Goal: Task Accomplishment & Management: Manage account settings

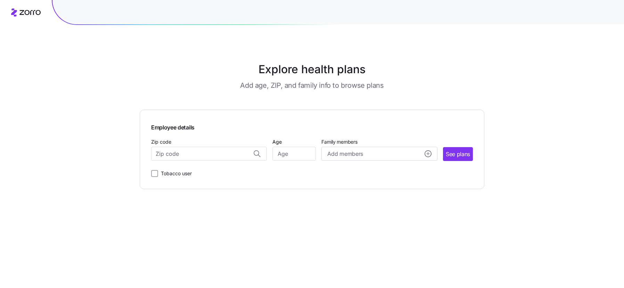
click at [45, 201] on div "Explore health plans Add age, ZIP, and family info to browse plans Employee det…" at bounding box center [312, 144] width 624 height 288
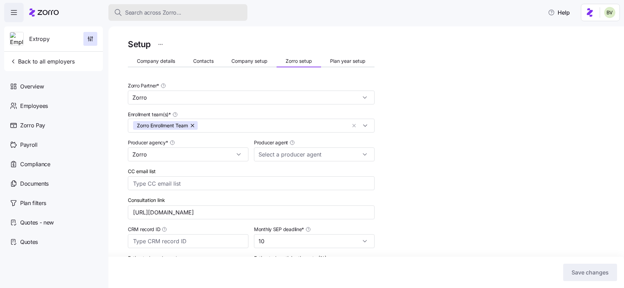
click at [139, 17] on button "Search across Zorro..." at bounding box center [177, 12] width 139 height 17
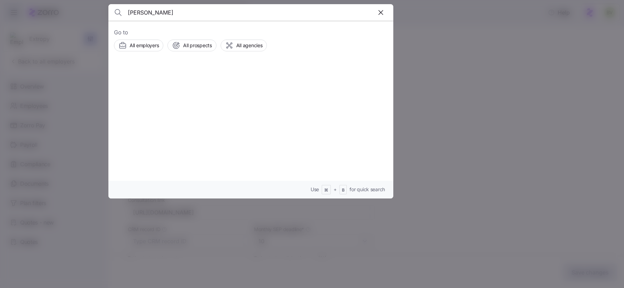
type input "Branden Meeks"
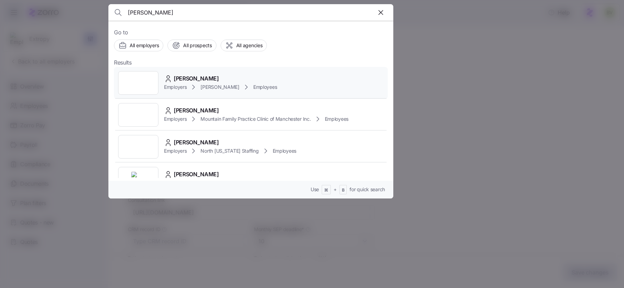
click at [143, 84] on div at bounding box center [138, 83] width 40 height 24
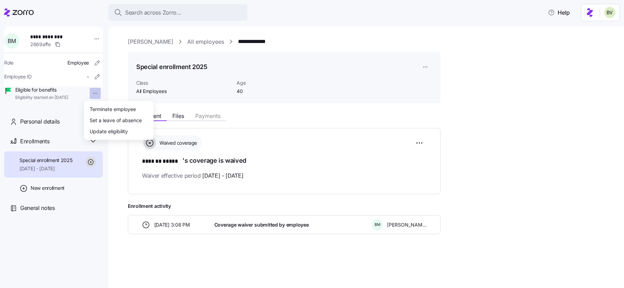
click at [88, 95] on html "**********" at bounding box center [312, 142] width 624 height 284
click at [110, 90] on html "**********" at bounding box center [312, 142] width 624 height 284
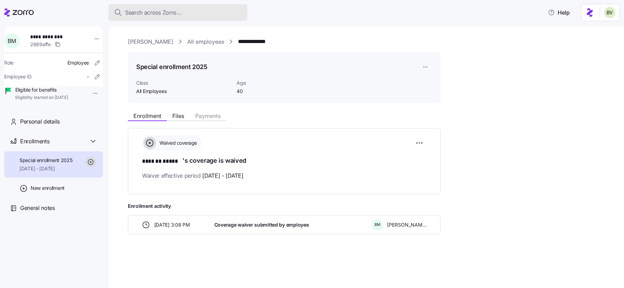
click at [178, 10] on span "Search across Zorro..." at bounding box center [153, 12] width 56 height 9
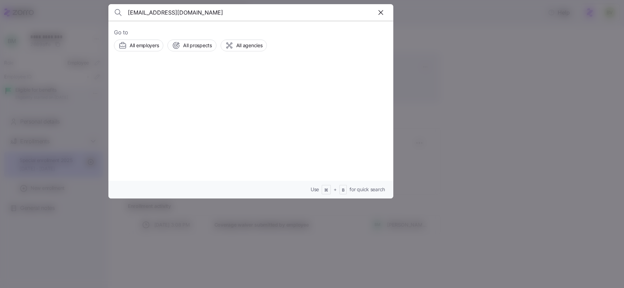
type input "schamberlin@concern4kids.org"
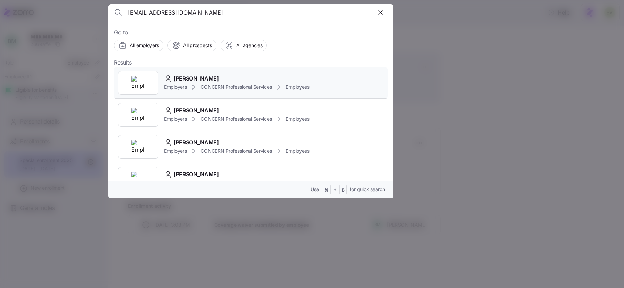
click at [124, 83] on div at bounding box center [138, 83] width 40 height 24
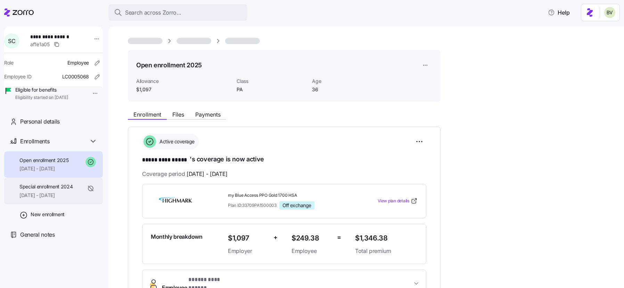
click at [65, 199] on span "08/01/2024 - 12/31/2024" at bounding box center [45, 195] width 53 height 7
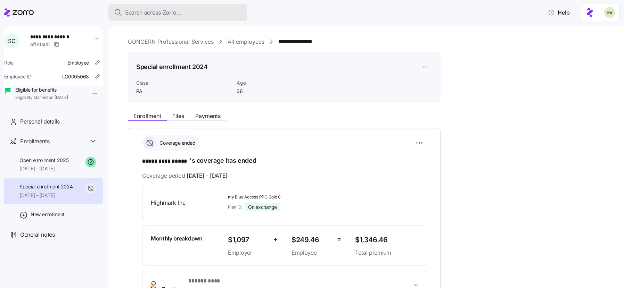
click at [152, 12] on span "Search across Zorro..." at bounding box center [153, 12] width 56 height 9
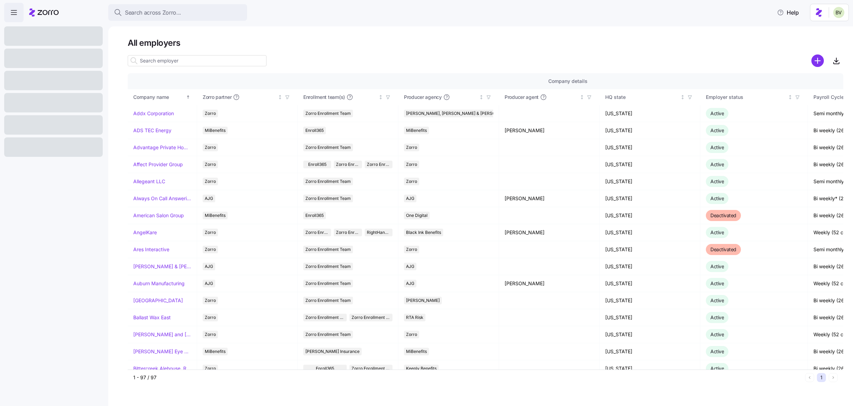
click at [180, 57] on input at bounding box center [197, 60] width 139 height 11
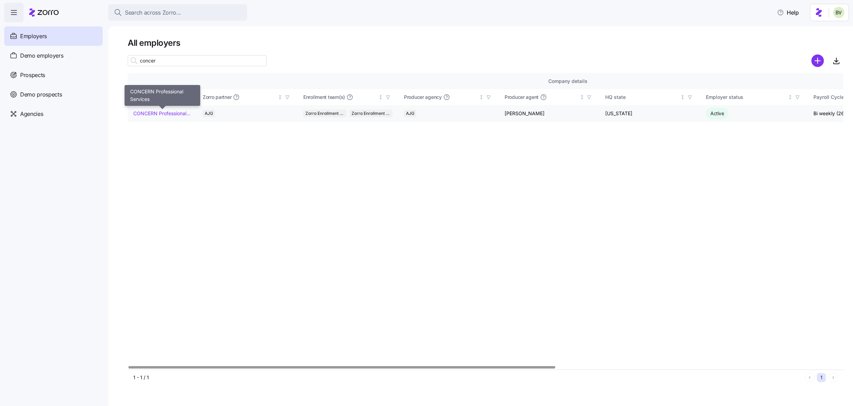
type input "concer"
click at [157, 113] on link "CONCERN Professional Services" at bounding box center [162, 113] width 58 height 7
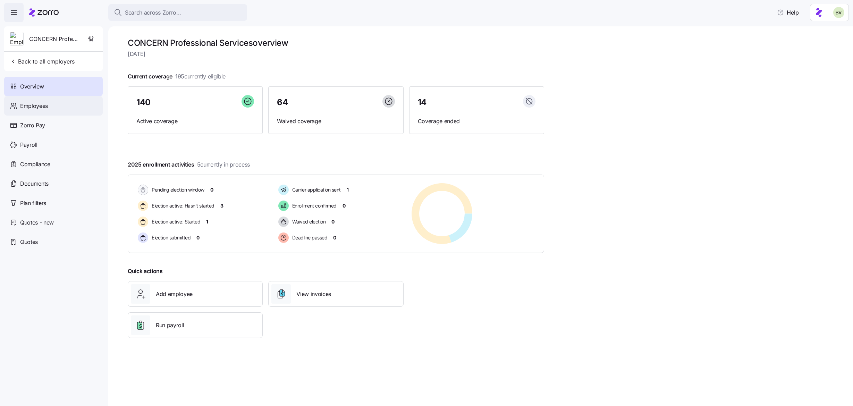
click at [50, 109] on div "Employees" at bounding box center [53, 105] width 99 height 19
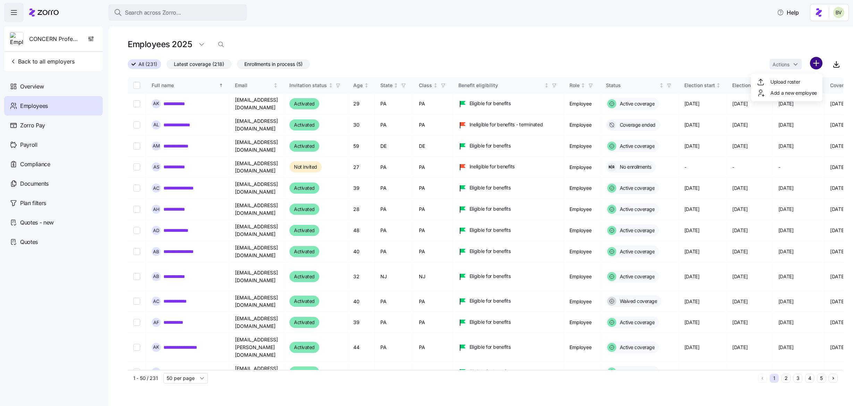
click at [811, 64] on html "**********" at bounding box center [426, 201] width 853 height 402
click at [784, 84] on span "Upload roster" at bounding box center [786, 81] width 30 height 7
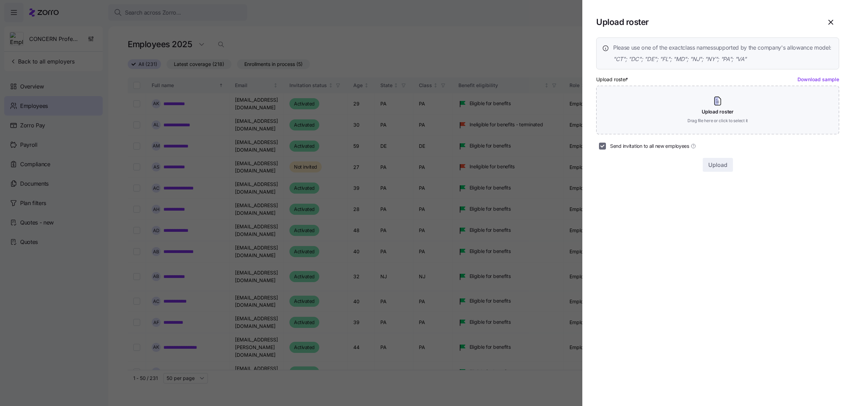
click at [602, 150] on input "Send invitation to all new employees" at bounding box center [602, 146] width 7 height 7
checkbox input "false"
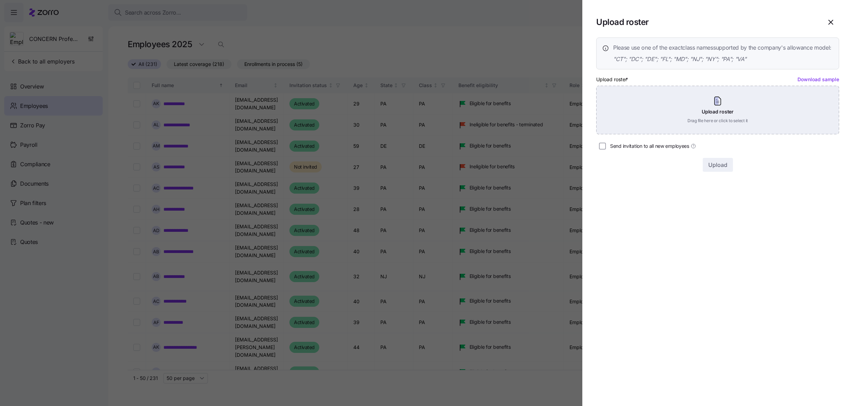
click at [679, 122] on div "Upload roster Drag file here or click to select it" at bounding box center [718, 110] width 243 height 49
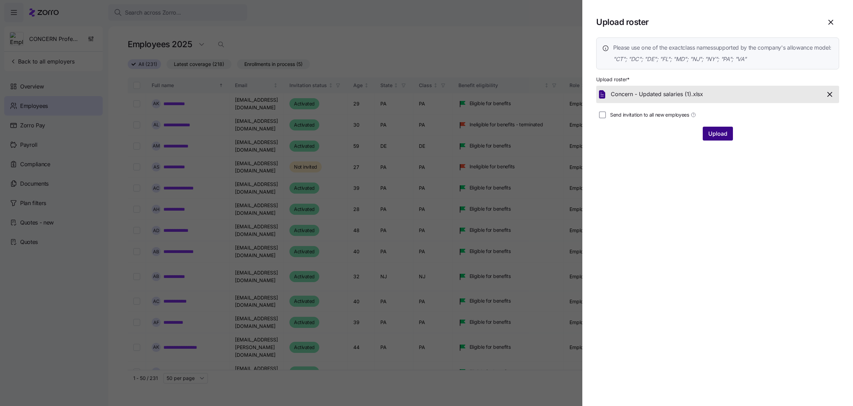
click at [715, 138] on span "Upload" at bounding box center [718, 134] width 19 height 8
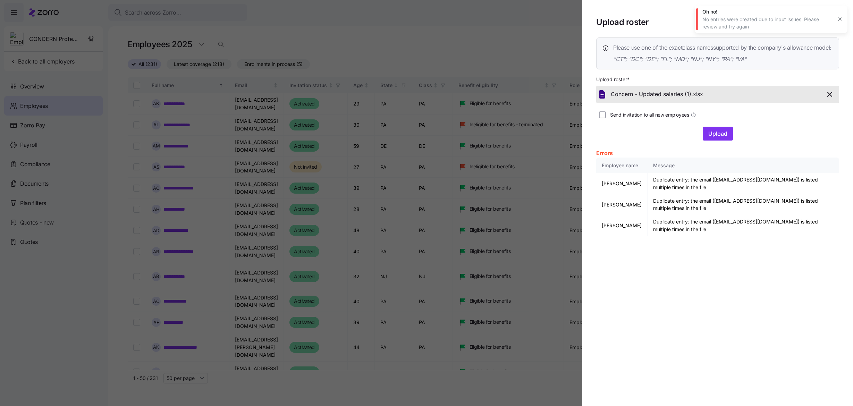
click at [836, 17] on button "button" at bounding box center [840, 19] width 10 height 10
drag, startPoint x: 742, startPoint y: 209, endPoint x: 719, endPoint y: 211, distance: 23.4
click at [719, 211] on td "Duplicate entry: the email (ssymuleski@concern4kids.org) is listed multiple tim…" at bounding box center [744, 204] width 192 height 21
copy td "symuleski"
click at [831, 97] on icon "button" at bounding box center [830, 94] width 4 height 4
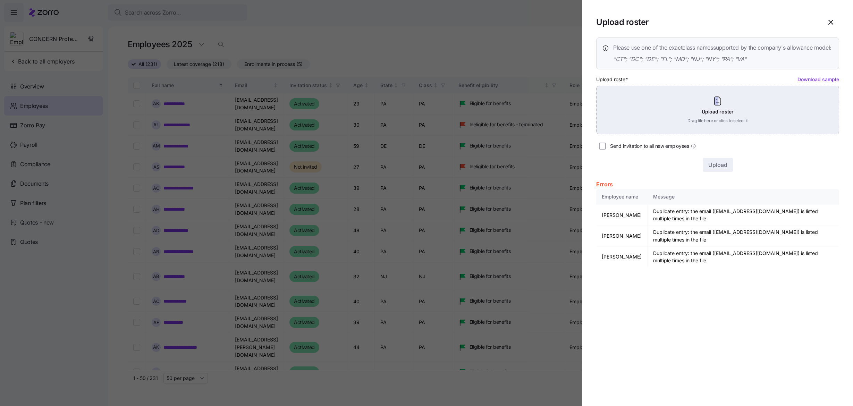
click at [715, 111] on div "Upload roster Drag file here or click to select it" at bounding box center [718, 110] width 243 height 49
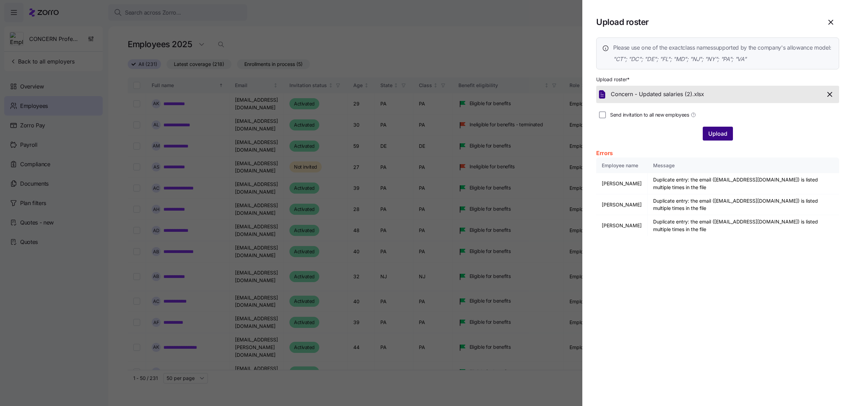
click at [714, 138] on span "Upload" at bounding box center [718, 134] width 19 height 8
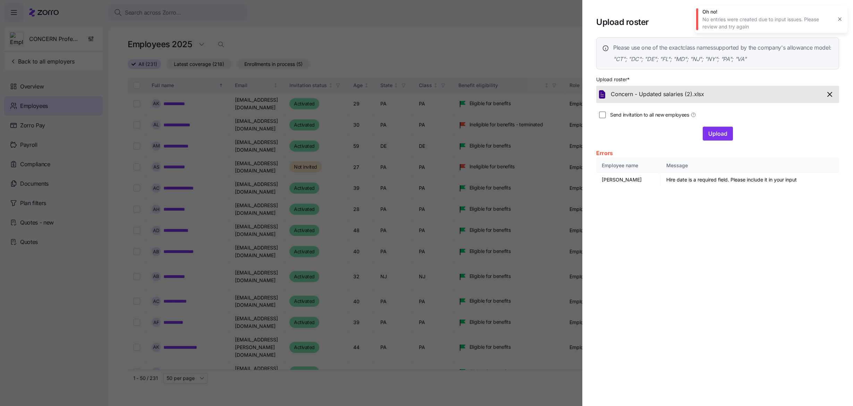
click at [839, 18] on icon "button" at bounding box center [840, 19] width 6 height 6
click at [831, 99] on icon "button" at bounding box center [830, 94] width 8 height 8
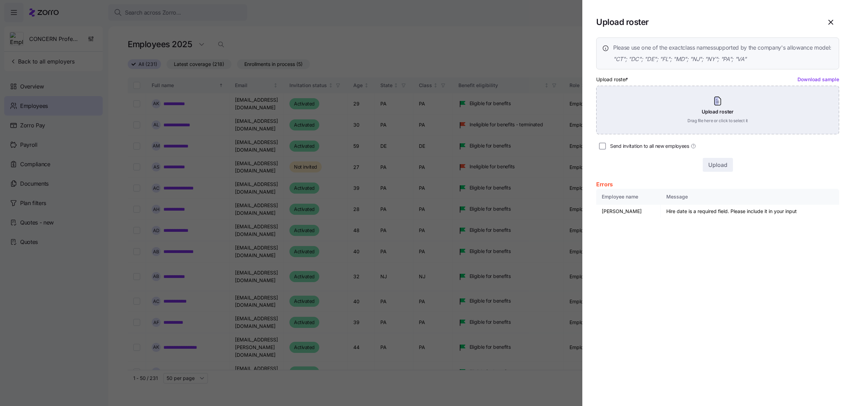
click at [717, 118] on div "Upload roster Drag file here or click to select it" at bounding box center [718, 110] width 243 height 49
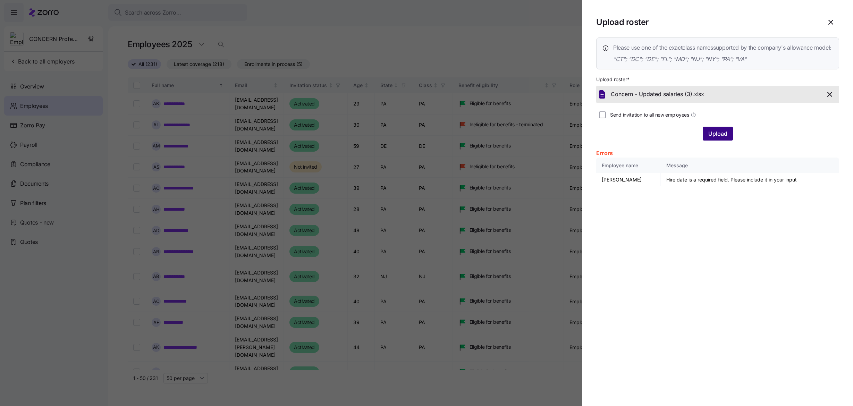
click at [718, 138] on span "Upload" at bounding box center [718, 134] width 19 height 8
drag, startPoint x: 641, startPoint y: 188, endPoint x: 600, endPoint y: 188, distance: 41.0
click at [600, 186] on td "Christina Witchin" at bounding box center [623, 179] width 53 height 13
click at [639, 186] on td "Christina Witchin" at bounding box center [623, 179] width 53 height 13
drag, startPoint x: 642, startPoint y: 188, endPoint x: 601, endPoint y: 189, distance: 41.7
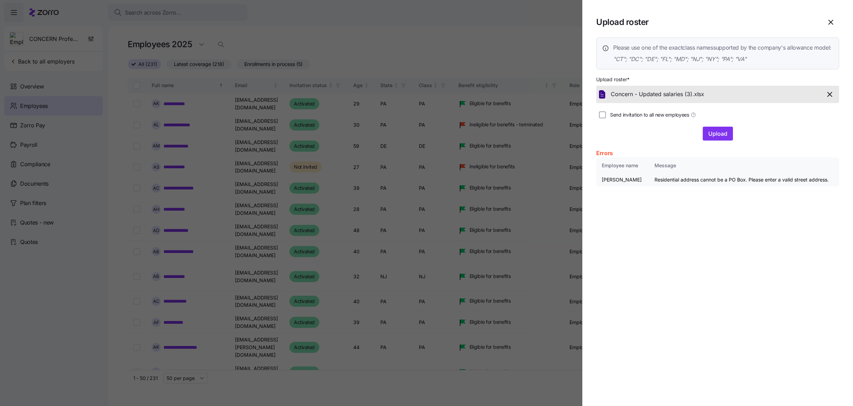
click at [601, 186] on td "Christina Witchin" at bounding box center [623, 179] width 53 height 13
copy td "Christina Witchin"
click at [831, 23] on icon "button" at bounding box center [831, 22] width 4 height 4
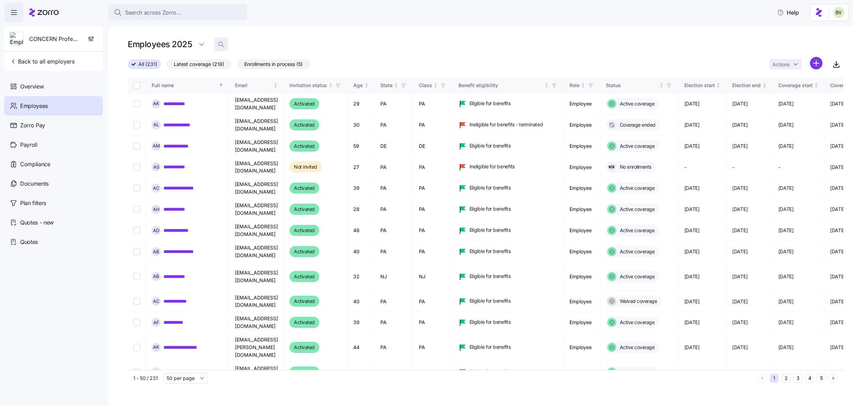
click at [218, 41] on icon "button" at bounding box center [221, 44] width 7 height 7
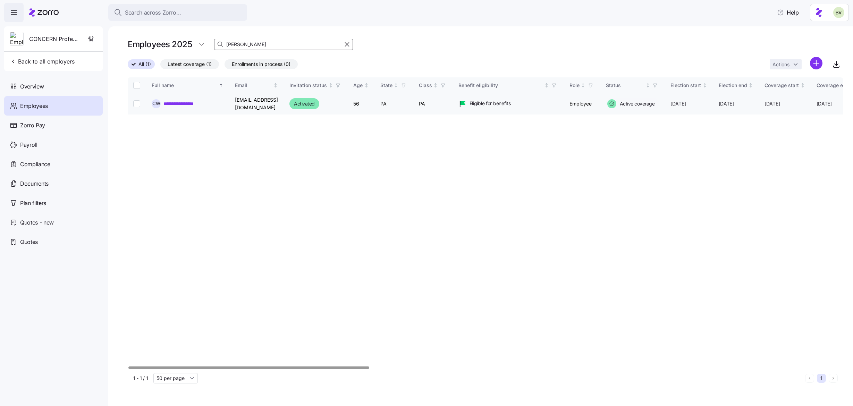
type input "Christina Witchin"
click at [190, 103] on link "**********" at bounding box center [183, 103] width 39 height 7
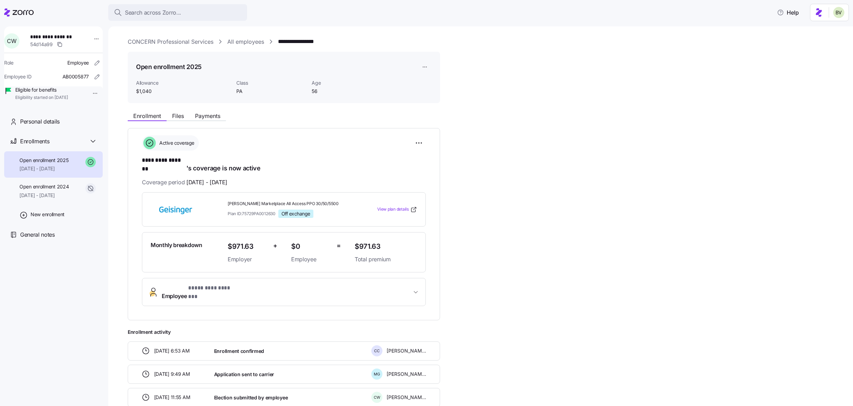
click at [174, 284] on span "Employee * ********* ******* *" at bounding box center [198, 292] width 73 height 17
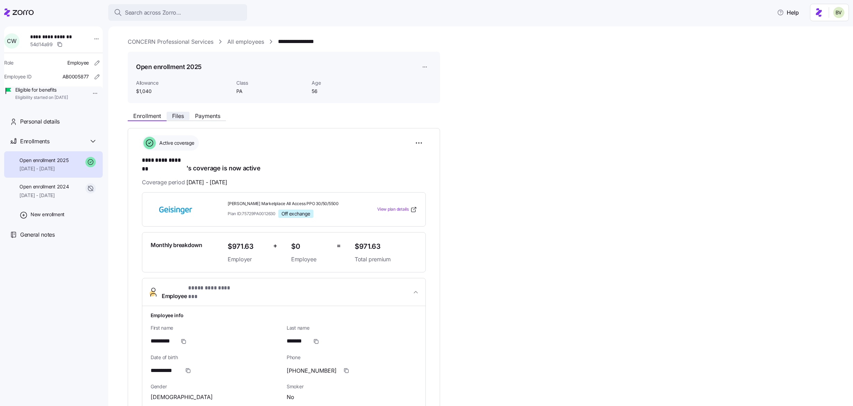
click at [182, 117] on span "Files" at bounding box center [178, 116] width 12 height 6
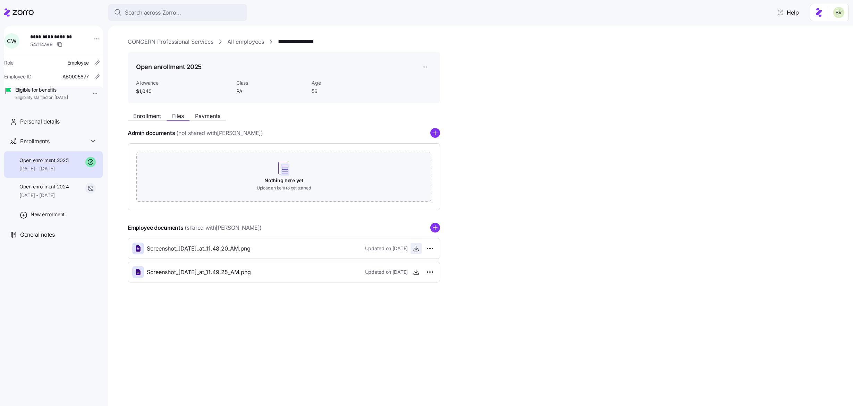
click at [415, 250] on icon "button" at bounding box center [416, 248] width 7 height 7
click at [417, 273] on icon "button" at bounding box center [416, 272] width 7 height 7
click at [152, 38] on link "CONCERN Professional Services" at bounding box center [171, 41] width 86 height 9
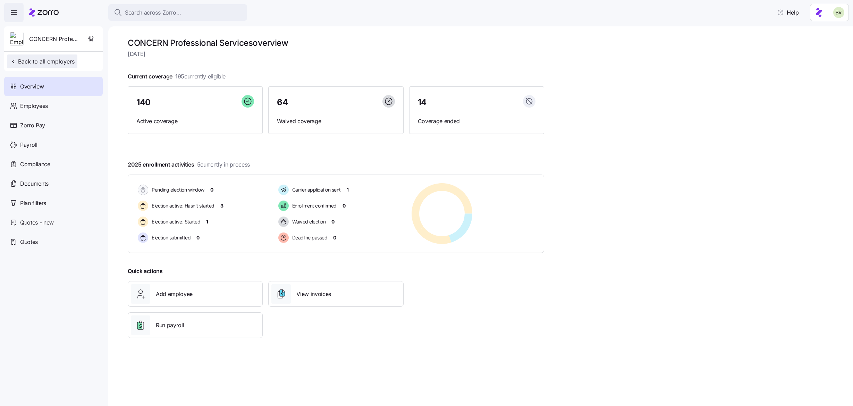
click at [62, 61] on span "Back to all employers" at bounding box center [42, 61] width 65 height 8
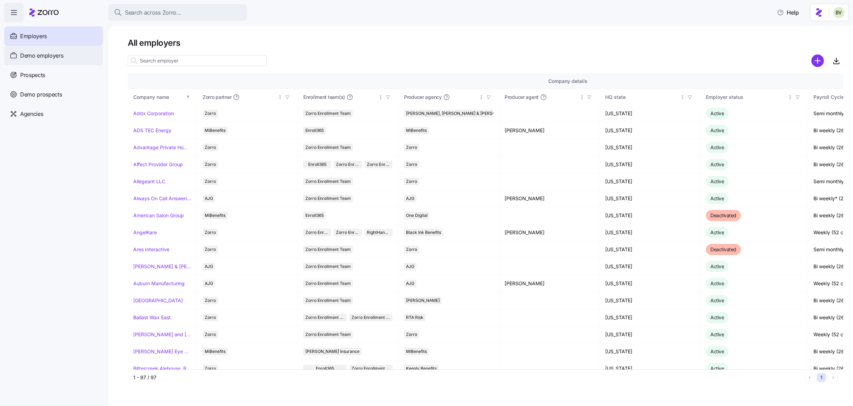
click at [59, 57] on span "Demo employers" at bounding box center [41, 55] width 43 height 9
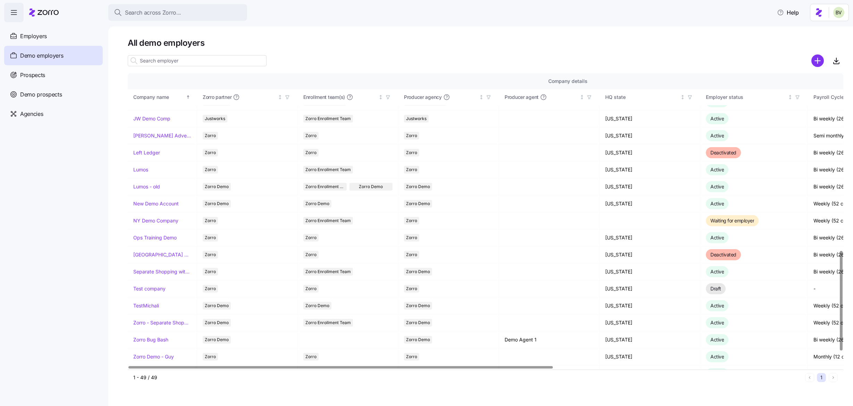
scroll to position [535, 0]
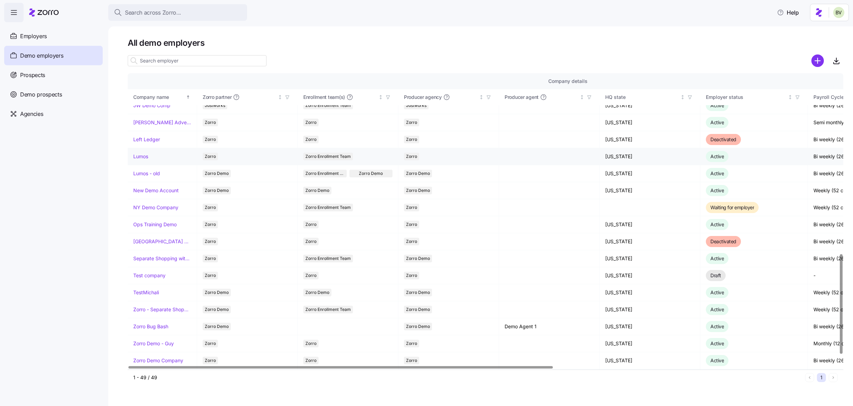
click at [141, 153] on link "Lumos" at bounding box center [140, 156] width 15 height 7
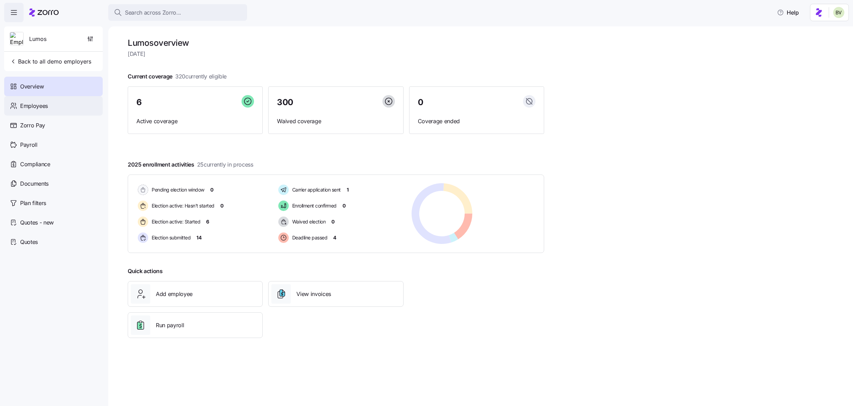
click at [66, 102] on div "Employees" at bounding box center [53, 105] width 99 height 19
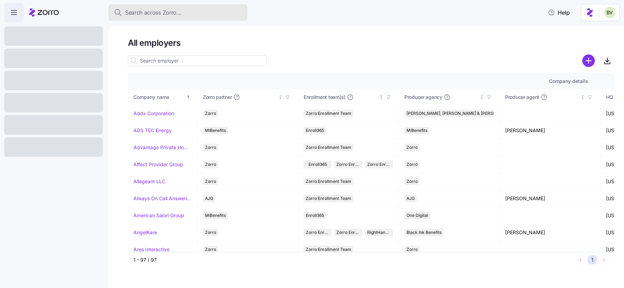
click at [159, 11] on span "Search across Zorro..." at bounding box center [153, 12] width 56 height 9
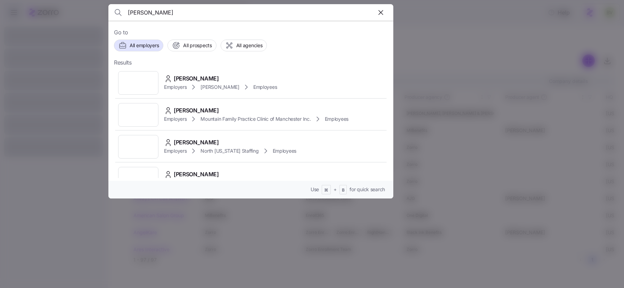
type input "Branden Meeks"
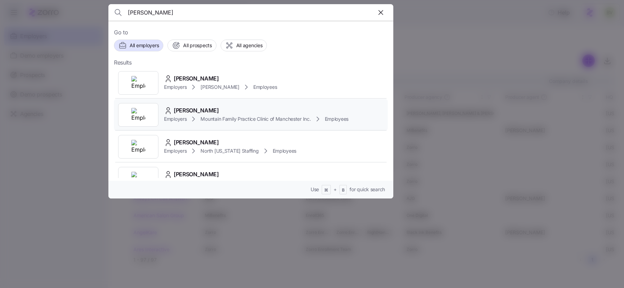
click at [134, 114] on img at bounding box center [138, 115] width 14 height 14
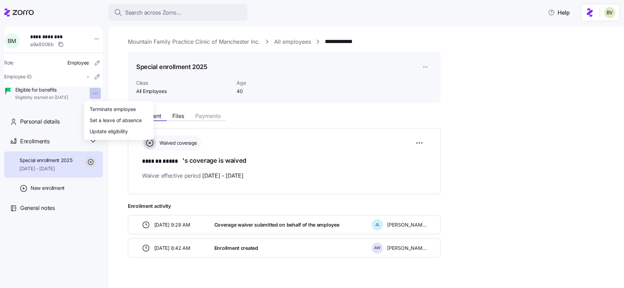
click at [89, 93] on html "**********" at bounding box center [312, 142] width 624 height 284
click at [109, 108] on div "Terminate employee" at bounding box center [113, 109] width 46 height 8
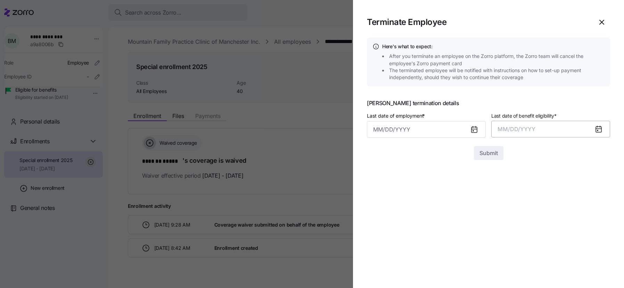
click at [561, 131] on button "MM/DD/YYYY" at bounding box center [550, 129] width 119 height 17
click at [512, 224] on button "Oct" at bounding box center [517, 224] width 40 height 17
click at [601, 22] on icon "button" at bounding box center [601, 22] width 4 height 4
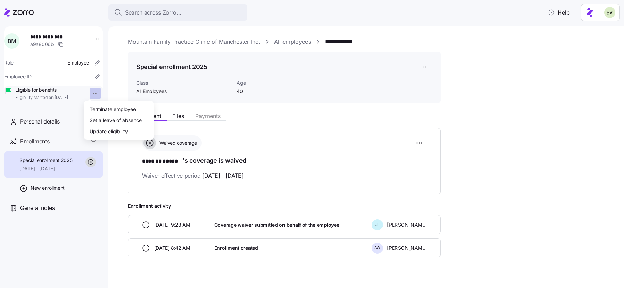
click at [87, 93] on html "**********" at bounding box center [312, 142] width 624 height 284
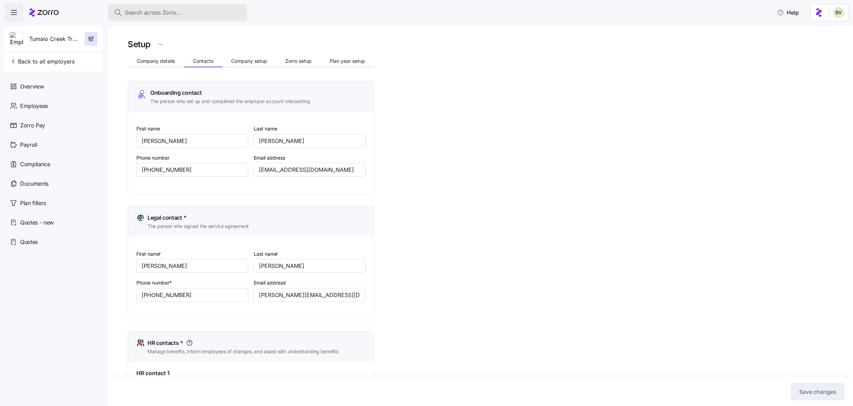
scroll to position [326, 0]
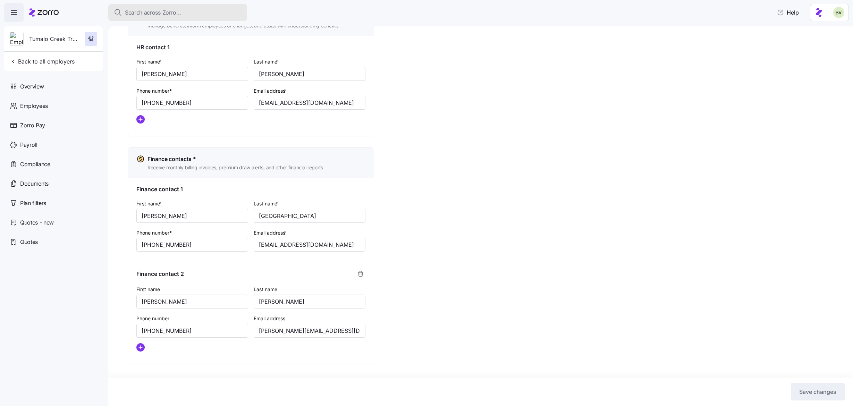
click at [166, 14] on span "Search across Zorro..." at bounding box center [153, 12] width 56 height 9
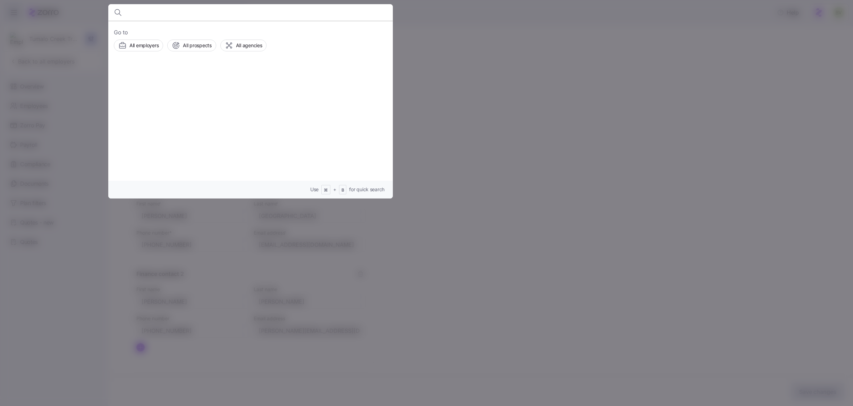
click at [77, 81] on div at bounding box center [426, 203] width 853 height 406
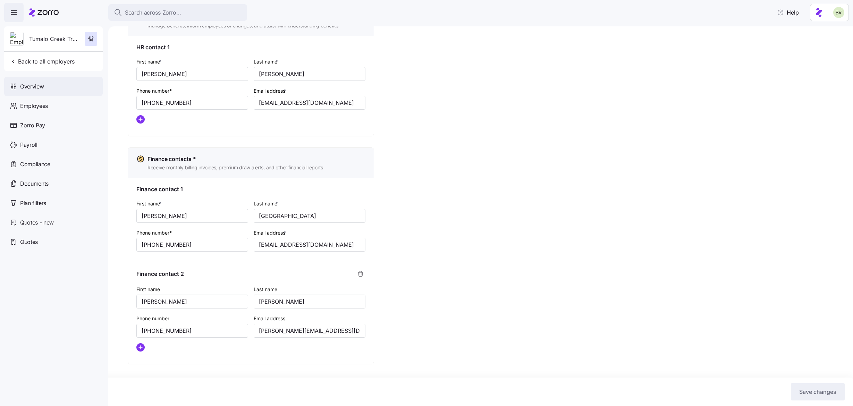
click at [48, 92] on div "Overview" at bounding box center [53, 86] width 99 height 19
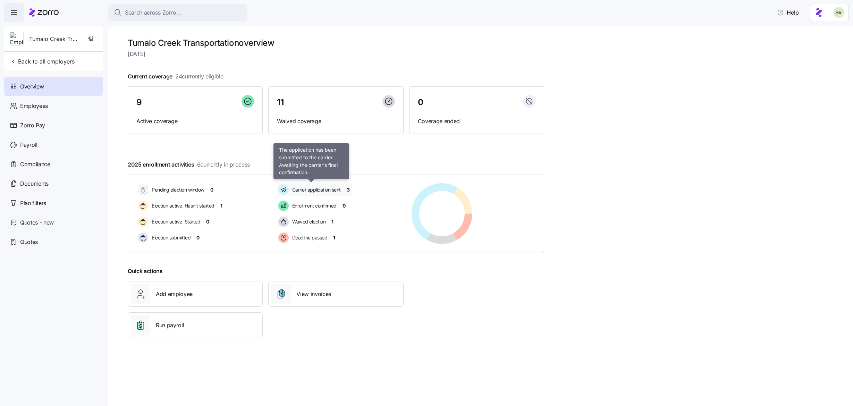
click at [308, 190] on span "Carrier application sent" at bounding box center [315, 189] width 51 height 7
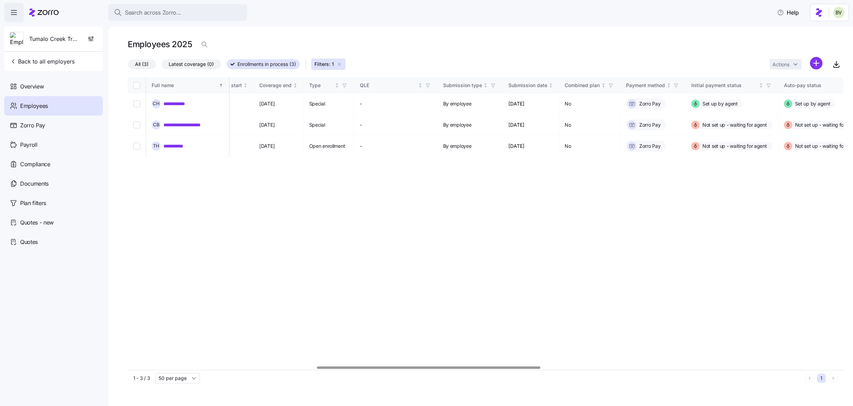
scroll to position [0, 604]
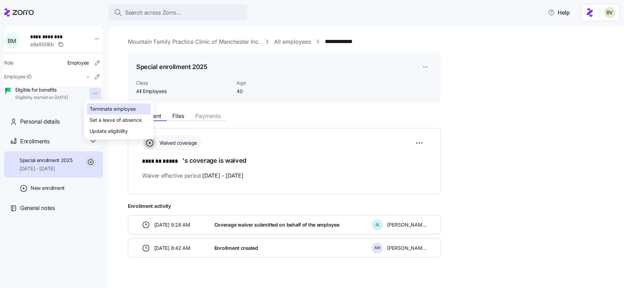
click at [99, 112] on div "Terminate employee" at bounding box center [113, 109] width 46 height 8
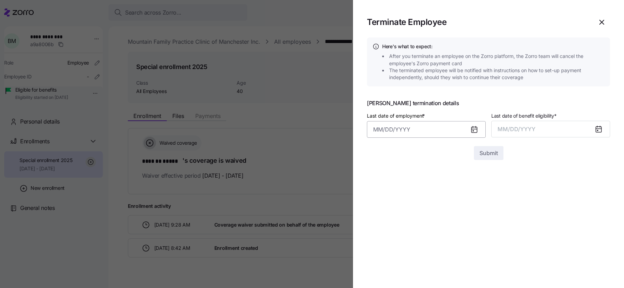
click at [403, 128] on input "Last date of employment *" at bounding box center [426, 129] width 119 height 17
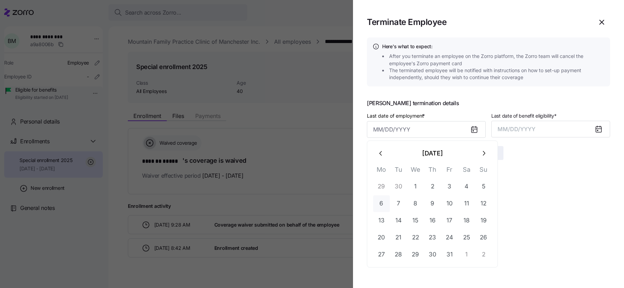
click at [383, 201] on button "6" at bounding box center [381, 203] width 17 height 17
type input "[DATE]"
click at [604, 18] on icon "button" at bounding box center [601, 22] width 8 height 8
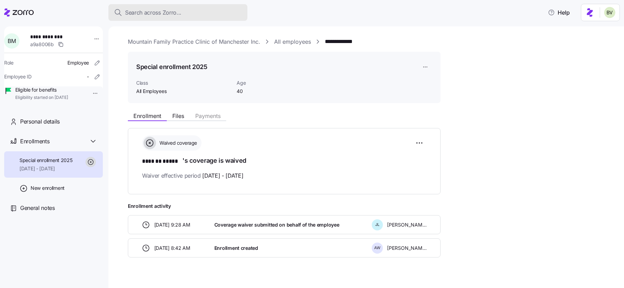
click at [223, 9] on div "Search across Zorro..." at bounding box center [178, 12] width 128 height 9
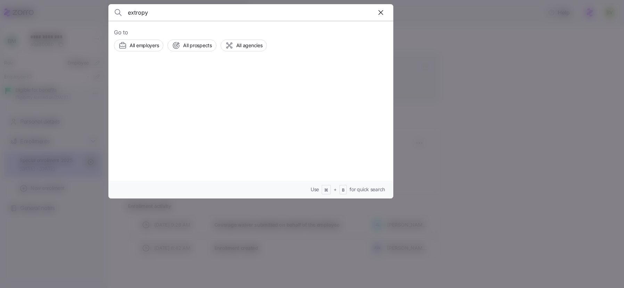
type input "extropy"
click at [127, 79] on div at bounding box center [138, 83] width 40 height 24
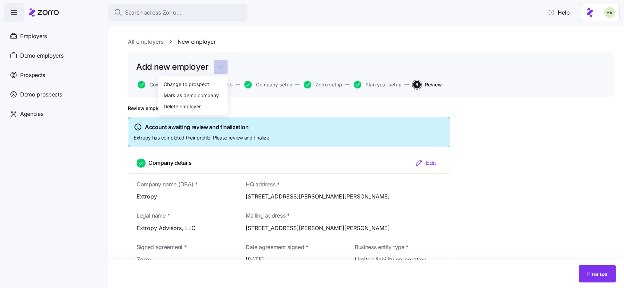
click at [222, 68] on html "Search across Zorro... Help Enrollments Employers Demo employers Prospects Demo…" at bounding box center [312, 142] width 624 height 284
click at [278, 39] on html "Search across Zorro... Help Enrollments Employers Demo employers Prospects Demo…" at bounding box center [312, 142] width 624 height 284
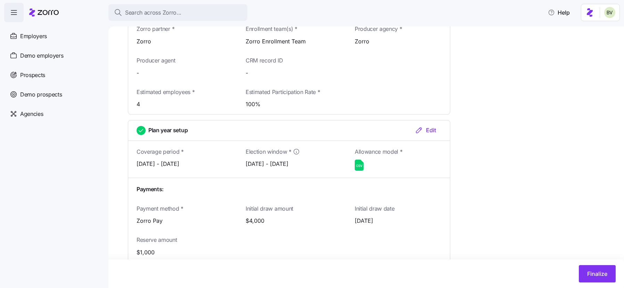
scroll to position [781, 0]
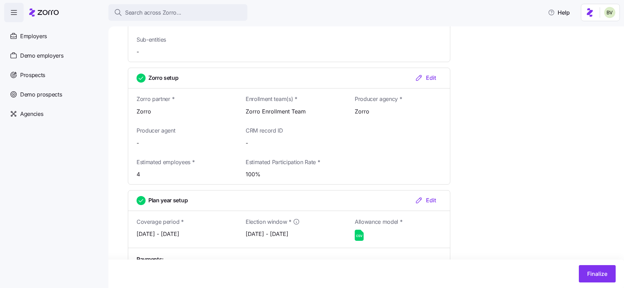
click at [355, 234] on icon at bounding box center [359, 235] width 9 height 11
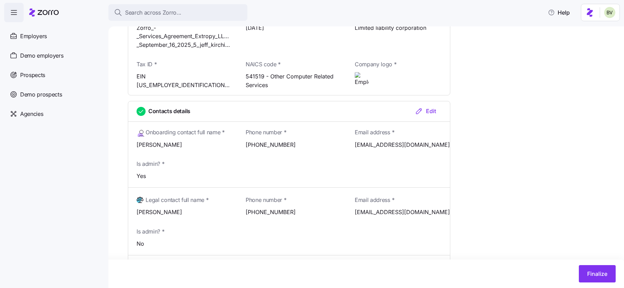
scroll to position [0, 0]
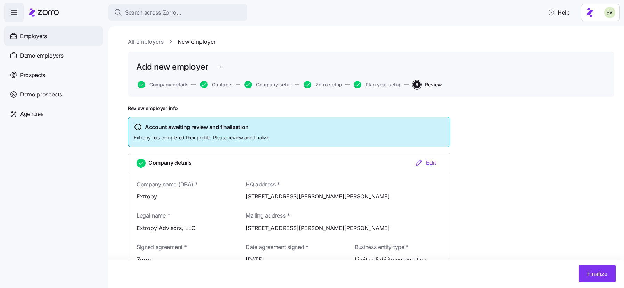
click at [32, 39] on span "Employers" at bounding box center [33, 36] width 27 height 9
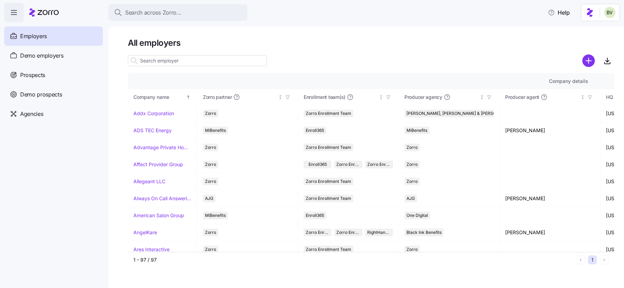
click at [196, 61] on input at bounding box center [197, 60] width 139 height 11
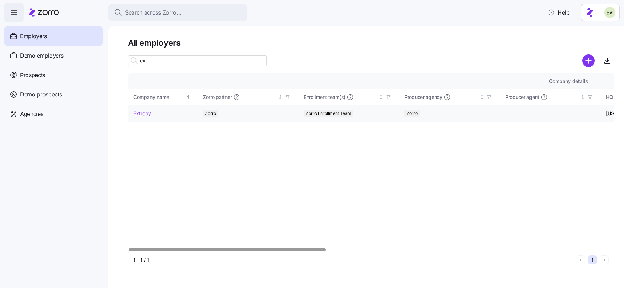
type input "ex"
click at [143, 114] on link "Extropy" at bounding box center [142, 113] width 18 height 7
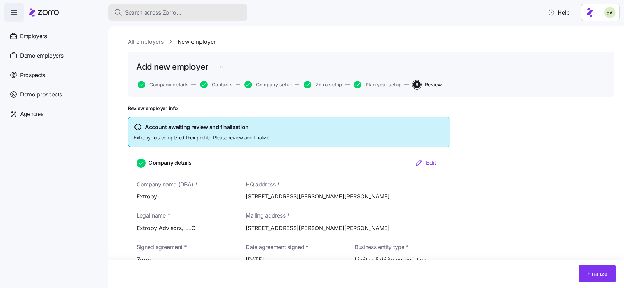
click at [163, 13] on span "Search across Zorro..." at bounding box center [153, 12] width 56 height 9
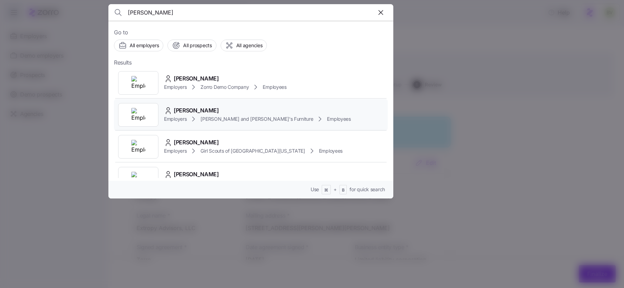
scroll to position [2, 0]
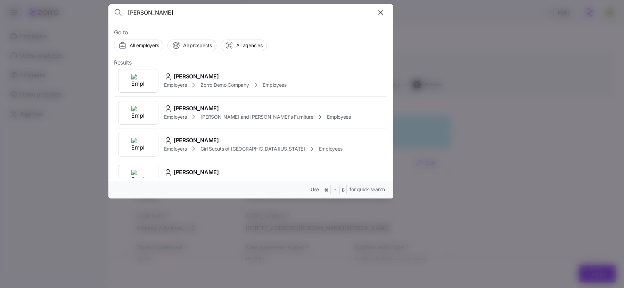
click at [144, 11] on input "[PERSON_NAME]" at bounding box center [217, 12] width 178 height 17
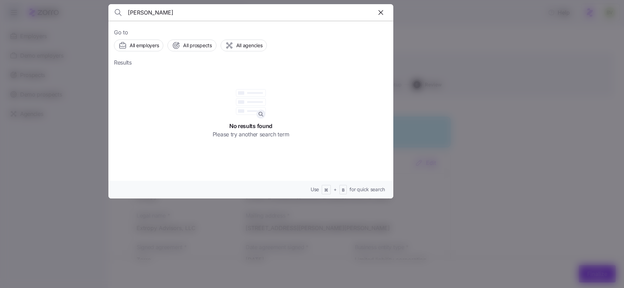
type input "[PERSON_NAME]"
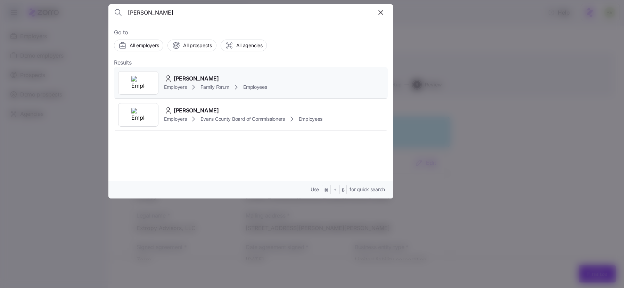
click at [135, 82] on img at bounding box center [138, 83] width 14 height 14
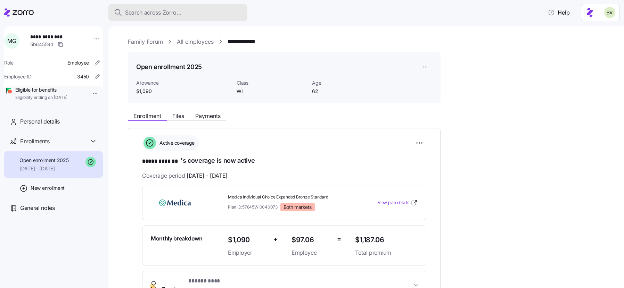
click at [129, 10] on span "Search across Zorro..." at bounding box center [153, 12] width 56 height 9
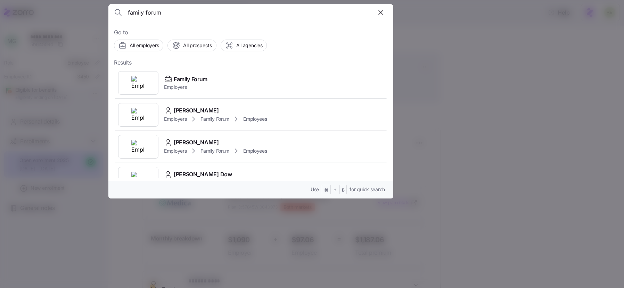
type input "family forum"
click at [130, 84] on div at bounding box center [138, 83] width 40 height 24
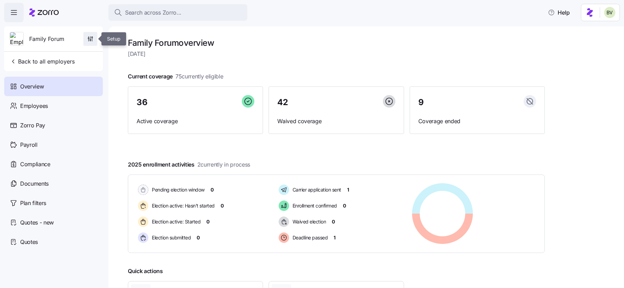
click at [90, 40] on icon "button" at bounding box center [90, 38] width 7 height 7
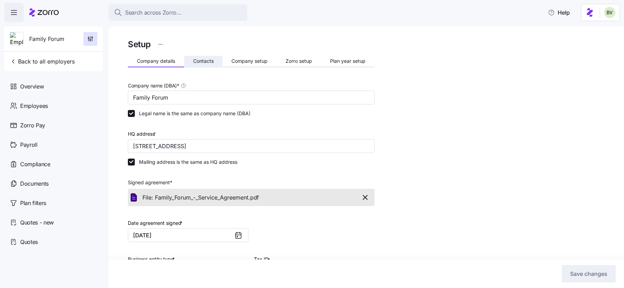
click at [213, 59] on span "Contacts" at bounding box center [203, 61] width 20 height 5
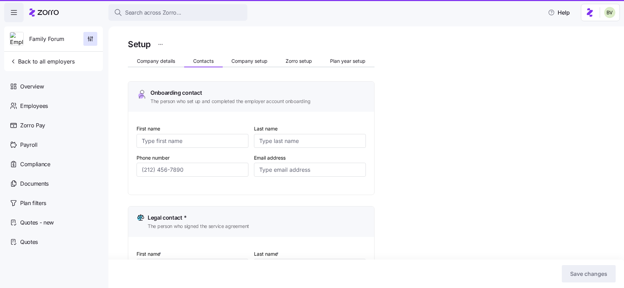
type input "[PERSON_NAME]"
type input "[EMAIL_ADDRESS][DOMAIN_NAME]"
type input "[PERSON_NAME]"
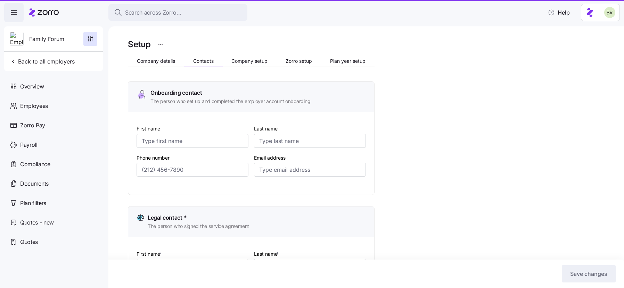
type input "[EMAIL_ADDRESS][DOMAIN_NAME]"
type input "[PERSON_NAME]"
type input "[EMAIL_ADDRESS][DOMAIN_NAME]"
type input "Alexa"
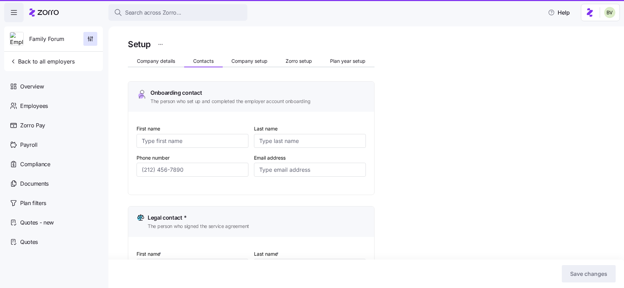
type input "[PERSON_NAME]"
type input "[EMAIL_ADDRESS][DOMAIN_NAME]"
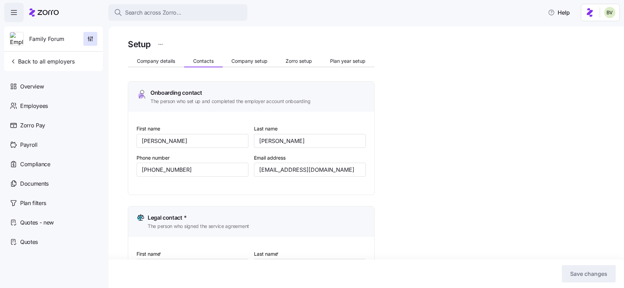
type input "[PHONE_NUMBER]"
click at [244, 59] on span "Company setup" at bounding box center [249, 61] width 36 height 5
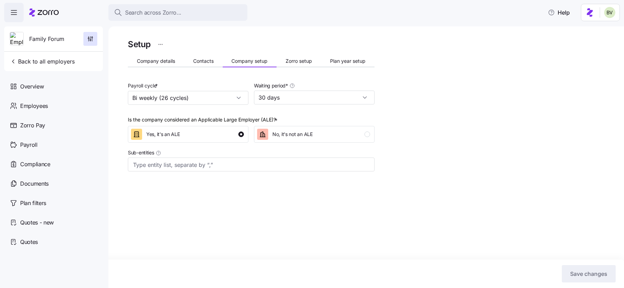
click at [277, 54] on div "Setup Company details Contacts Company setup Zorro setup Plan year setup Payrol…" at bounding box center [251, 120] width 247 height 167
click at [289, 62] on span "Zorro setup" at bounding box center [298, 61] width 26 height 5
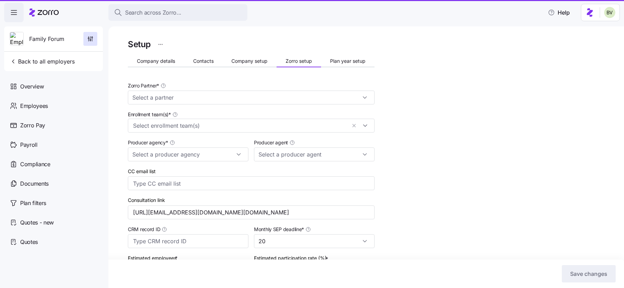
type input "Zorro"
type input "Alera Group"
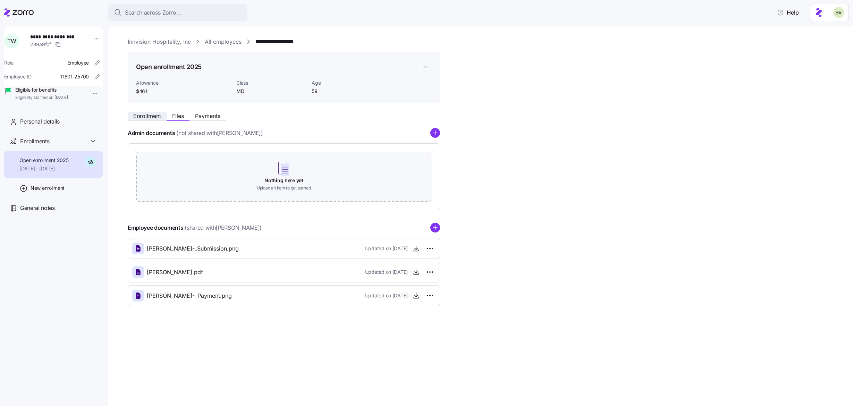
click at [156, 119] on span "Enrollment" at bounding box center [147, 116] width 28 height 6
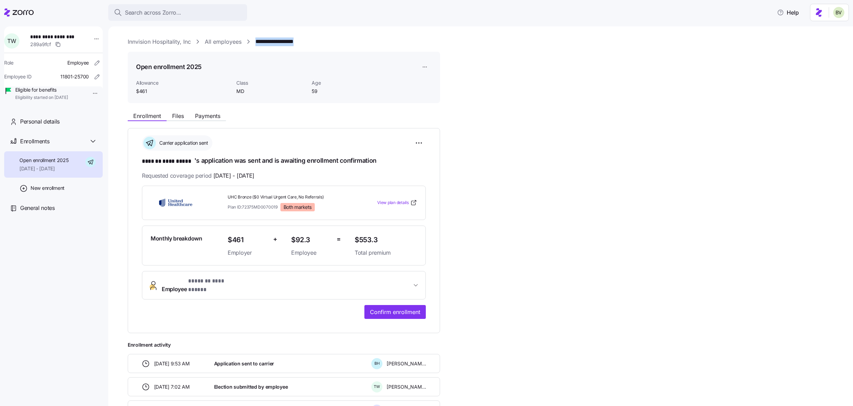
drag, startPoint x: 317, startPoint y: 42, endPoint x: 256, endPoint y: 41, distance: 60.8
click at [256, 41] on div "**********" at bounding box center [486, 41] width 716 height 9
copy link "**********"
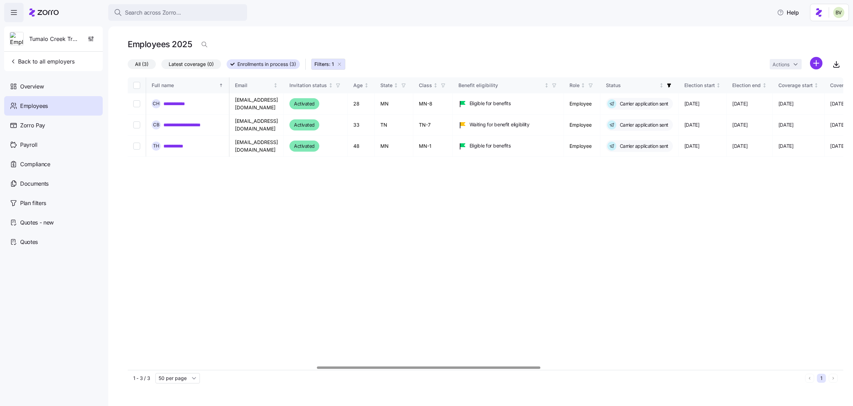
scroll to position [0, 604]
